Goal: Transaction & Acquisition: Purchase product/service

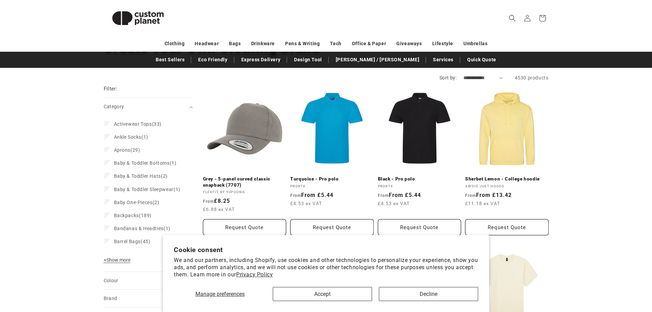
scroll to position [68, 0]
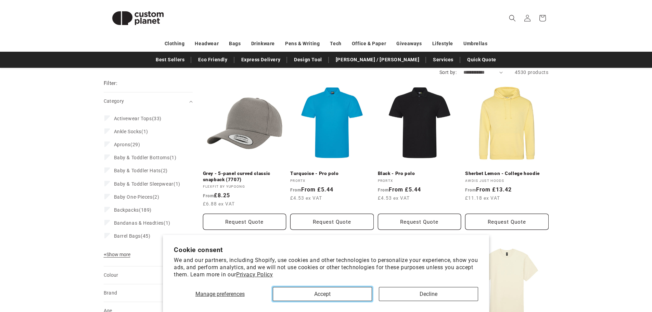
click at [343, 289] on button "Accept" at bounding box center [322, 294] width 99 height 14
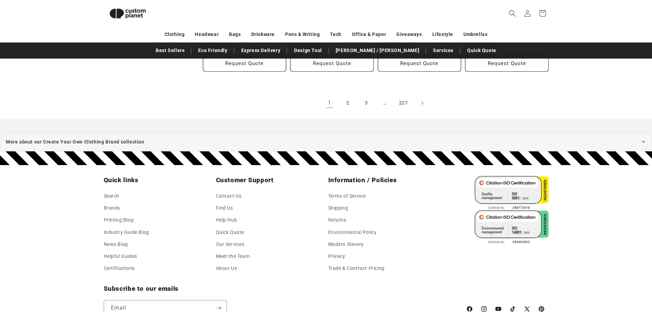
scroll to position [843, 0]
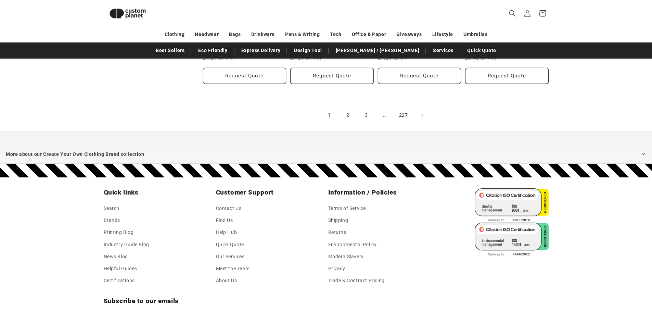
click at [353, 115] on link "2" at bounding box center [348, 115] width 15 height 15
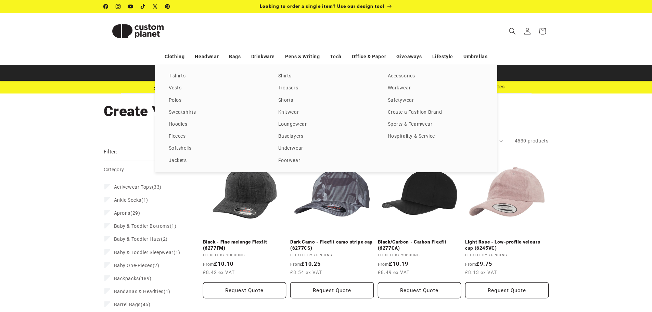
click at [202, 118] on div "T-shirts Vests Polos Sweatshirts Hoodies Fleeces Softshells Jackets Shirts Trou…" at bounding box center [326, 119] width 342 height 108
click at [197, 123] on link "Hoodies" at bounding box center [217, 124] width 96 height 9
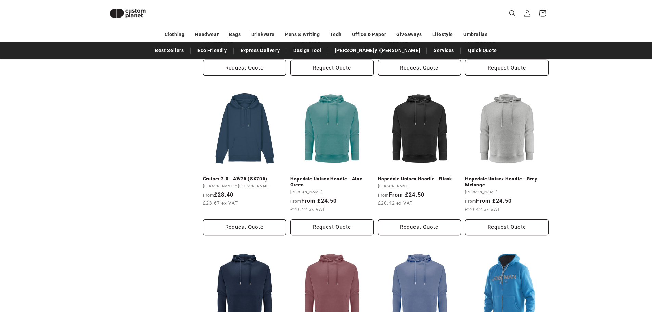
scroll to position [367, 0]
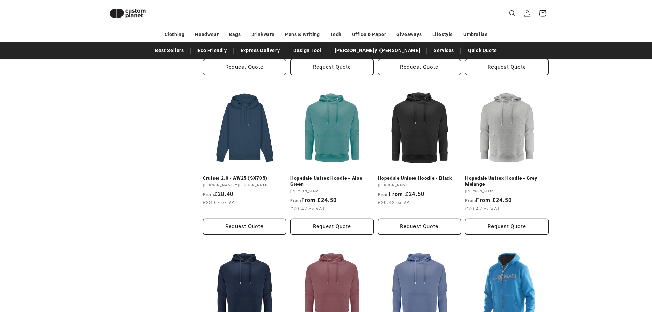
click at [407, 175] on link "Hopedale Unisex Hoodie - Black" at bounding box center [420, 178] width 84 height 6
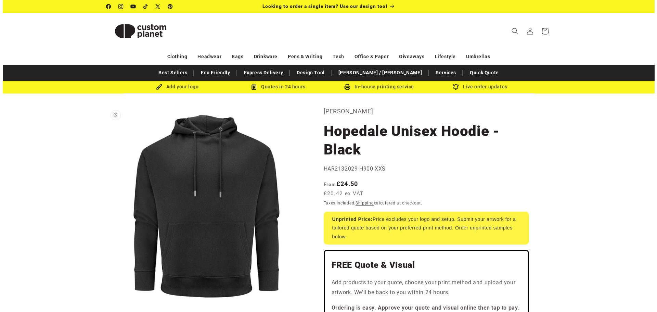
scroll to position [34, 0]
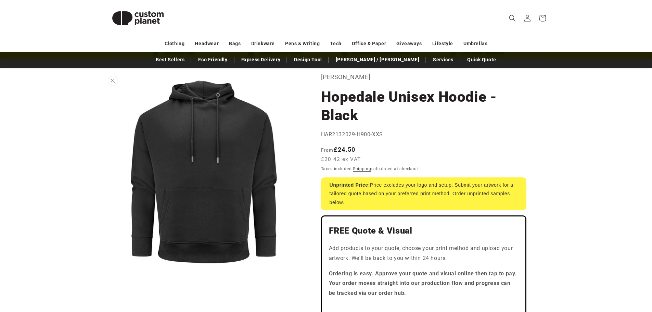
drag, startPoint x: 194, startPoint y: 165, endPoint x: 264, endPoint y: 115, distance: 85.6
click at [104, 272] on button "Open media 1 in modal" at bounding box center [104, 272] width 0 height 0
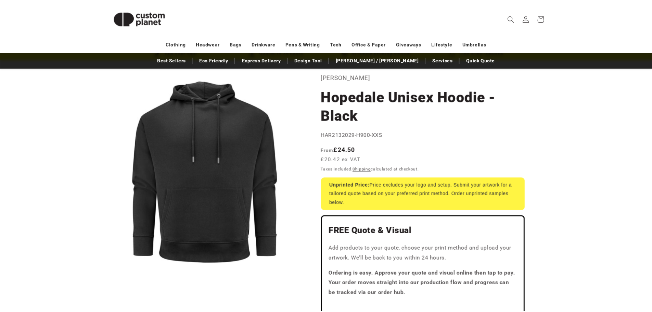
scroll to position [7, 0]
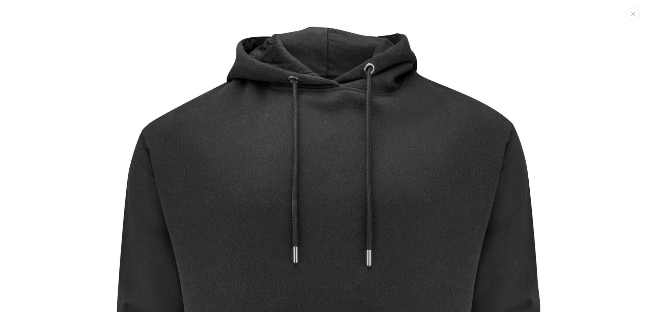
click at [302, 150] on img "Media gallery" at bounding box center [329, 291] width 582 height 582
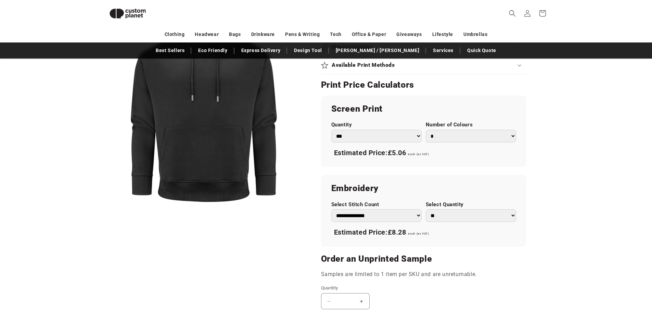
scroll to position [367, 0]
